Goal: Information Seeking & Learning: Learn about a topic

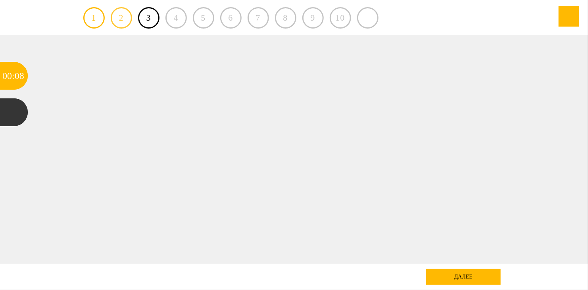
click at [120, 19] on link "2" at bounding box center [121, 17] width 21 height 21
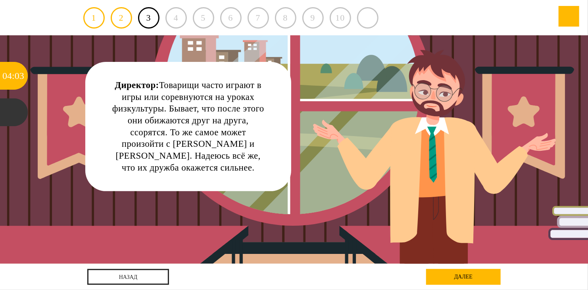
click at [475, 273] on div "далее" at bounding box center [463, 277] width 75 height 16
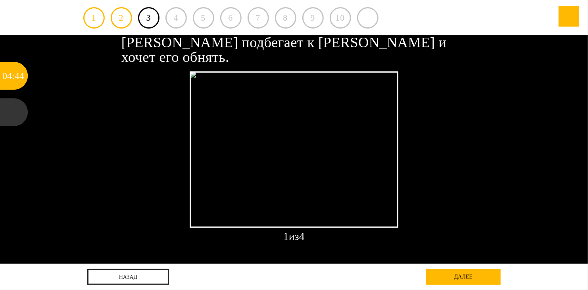
click at [483, 280] on div "далее" at bounding box center [463, 277] width 75 height 16
